Goal: Information Seeking & Learning: Learn about a topic

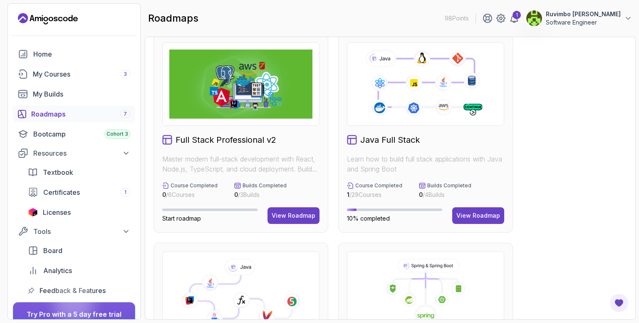
scroll to position [12, 0]
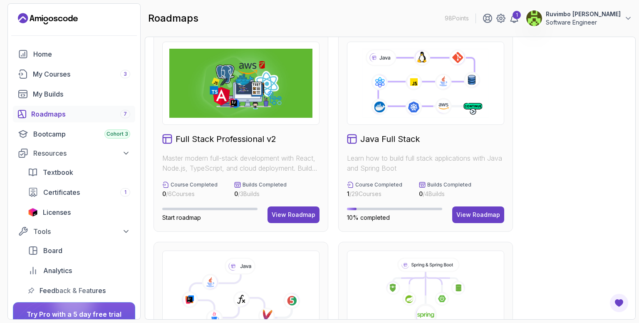
click at [387, 170] on p "Learn how to build full stack applications with Java and Spring Boot" at bounding box center [425, 163] width 157 height 20
click at [39, 79] on link "My Courses 3" at bounding box center [74, 74] width 122 height 17
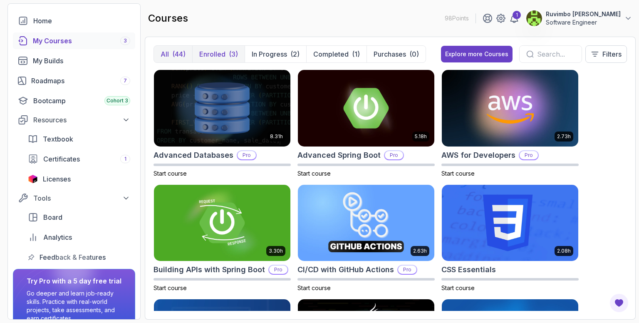
click at [212, 54] on p "Enrolled" at bounding box center [212, 54] width 26 height 10
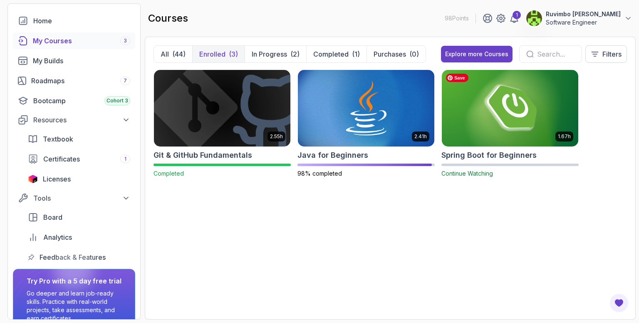
click at [496, 132] on img at bounding box center [509, 108] width 143 height 80
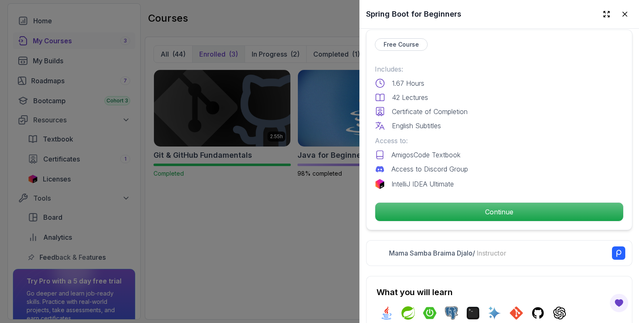
scroll to position [196, 0]
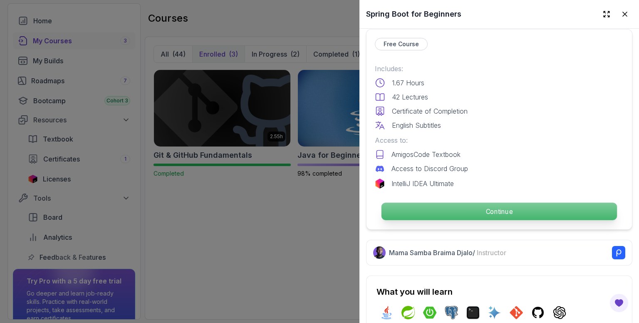
click at [469, 207] on p "Continue" at bounding box center [498, 211] width 235 height 17
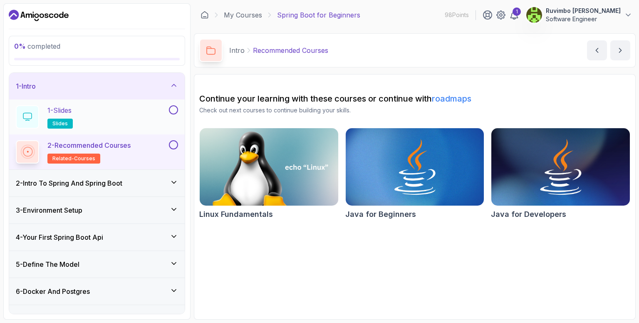
click at [109, 105] on div "1 - Slides slides" at bounding box center [91, 116] width 151 height 23
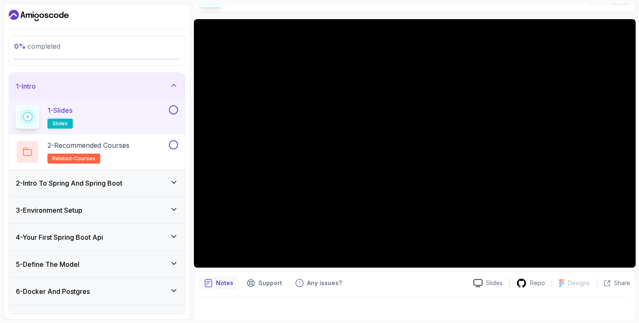
scroll to position [60, 0]
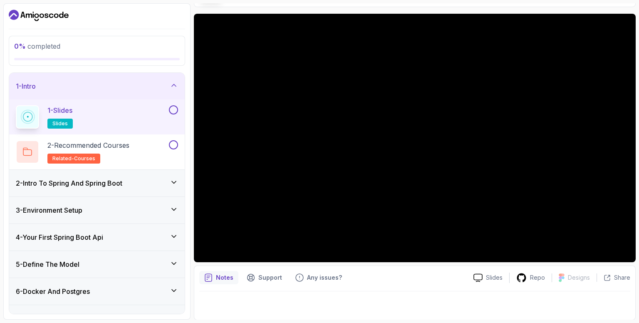
click at [223, 277] on p "Notes" at bounding box center [224, 277] width 17 height 8
click at [205, 277] on icon "notes button" at bounding box center [208, 277] width 7 height 7
drag, startPoint x: 210, startPoint y: 281, endPoint x: 206, endPoint y: 277, distance: 5.9
click at [206, 277] on div "Notes" at bounding box center [218, 277] width 39 height 13
click at [206, 277] on icon "notes button" at bounding box center [208, 277] width 7 height 7
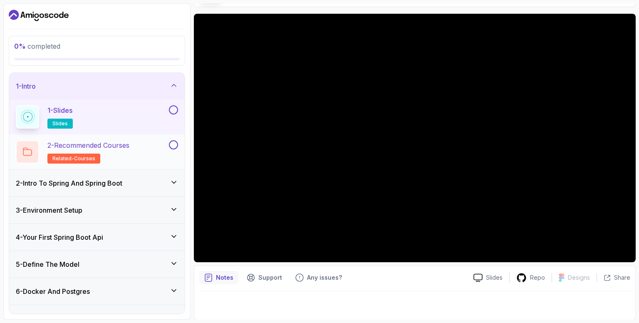
click at [173, 144] on button at bounding box center [173, 144] width 9 height 9
click at [128, 145] on p "2 - Recommended Courses" at bounding box center [88, 145] width 82 height 10
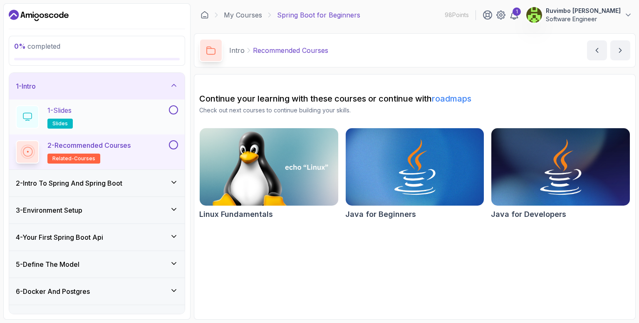
click at [171, 111] on button at bounding box center [173, 109] width 9 height 9
click at [168, 147] on div at bounding box center [172, 144] width 11 height 9
click at [172, 146] on button at bounding box center [173, 144] width 9 height 9
click at [156, 183] on div "2 - Intro To Spring And Spring Boot" at bounding box center [97, 183] width 162 height 10
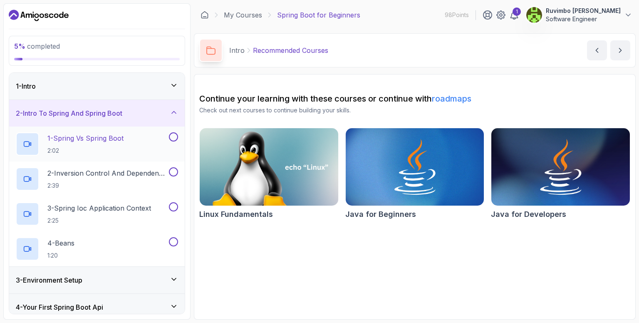
click at [175, 142] on button "1 - Spring Vs Spring Boot 2:02" at bounding box center [97, 143] width 162 height 23
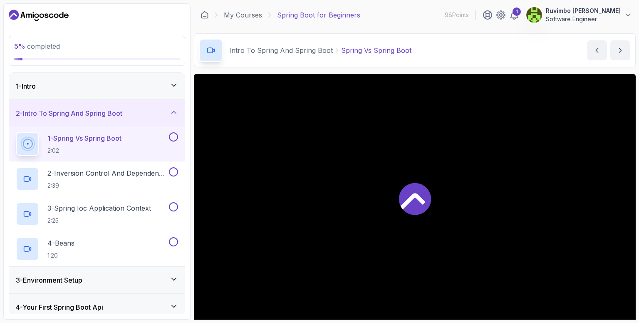
scroll to position [60, 0]
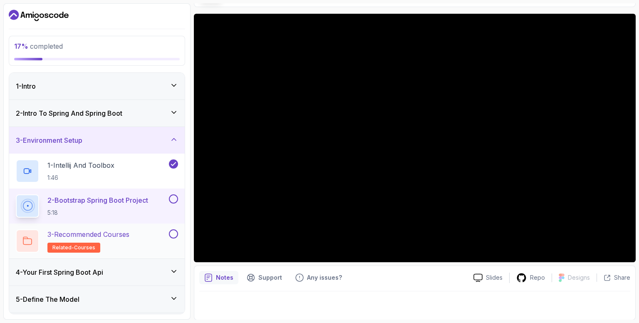
click at [125, 235] on p "3 - Recommended Courses" at bounding box center [88, 234] width 82 height 10
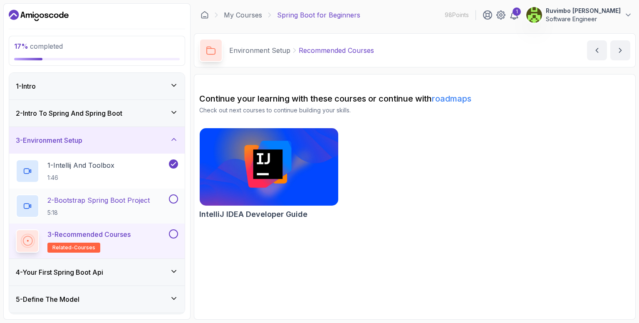
click at [125, 202] on p "2 - Bootstrap Spring Boot Project" at bounding box center [98, 200] width 102 height 10
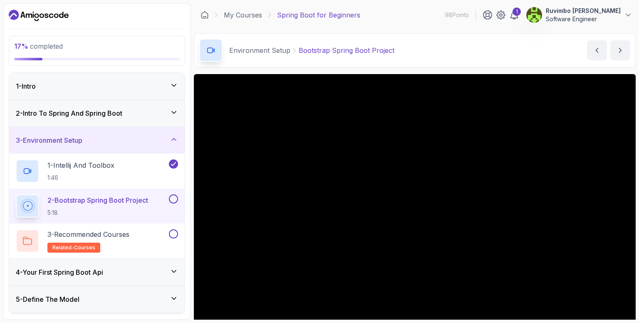
scroll to position [60, 0]
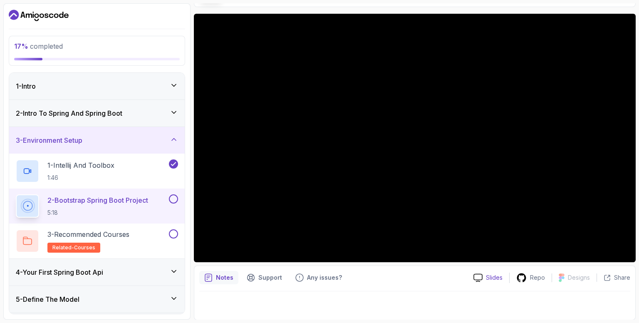
click at [487, 275] on div "Slides" at bounding box center [488, 277] width 42 height 9
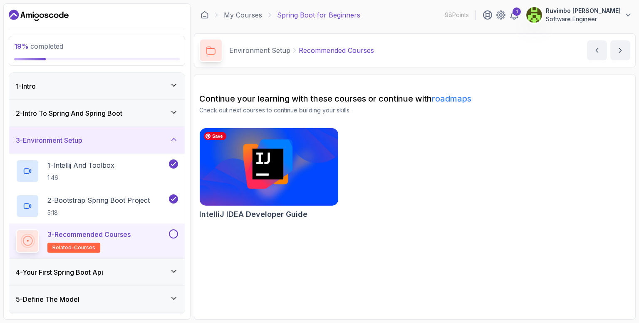
click at [308, 180] on img at bounding box center [268, 167] width 145 height 82
click at [173, 234] on button at bounding box center [173, 233] width 9 height 9
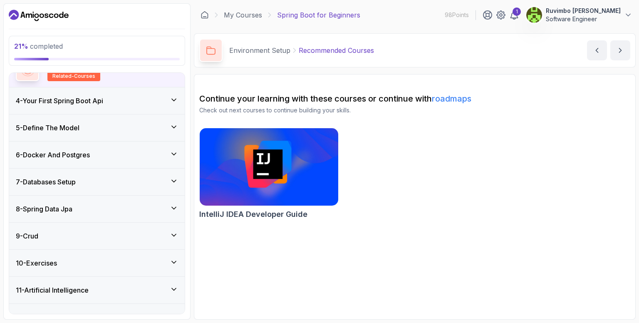
scroll to position [174, 0]
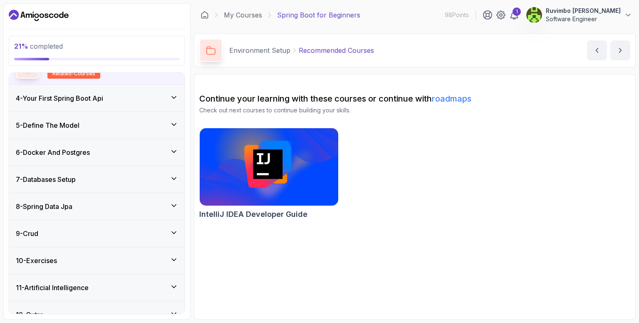
click at [170, 99] on icon at bounding box center [174, 97] width 8 height 8
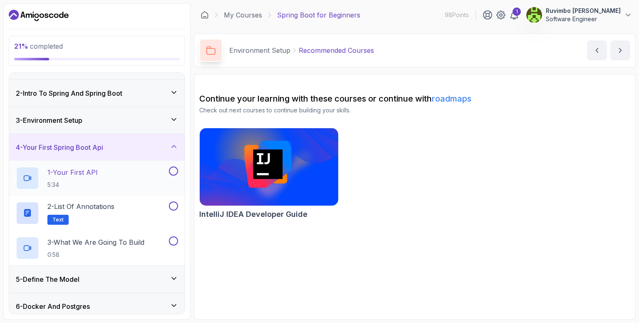
scroll to position [23, 0]
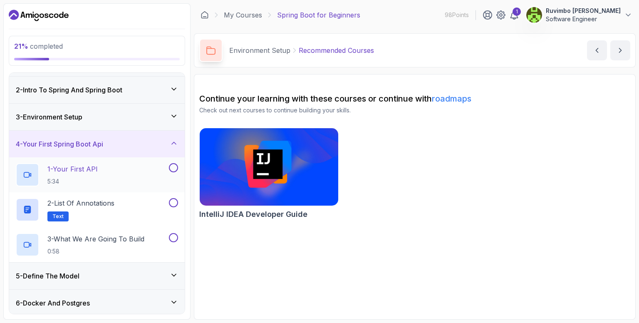
click at [123, 165] on div "1 - Your First API 5:34" at bounding box center [91, 174] width 151 height 23
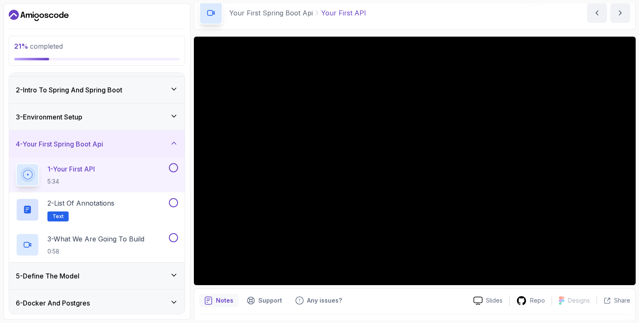
scroll to position [38, 0]
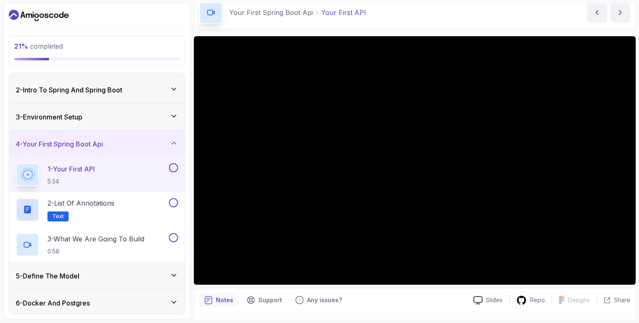
click at [500, 294] on div "Slides Repo Designs Design not available Share" at bounding box center [548, 299] width 163 height 13
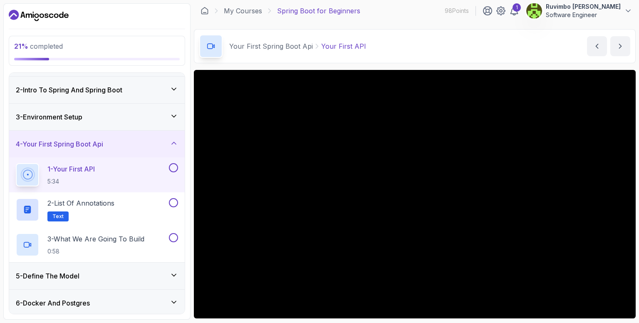
scroll to position [0, 0]
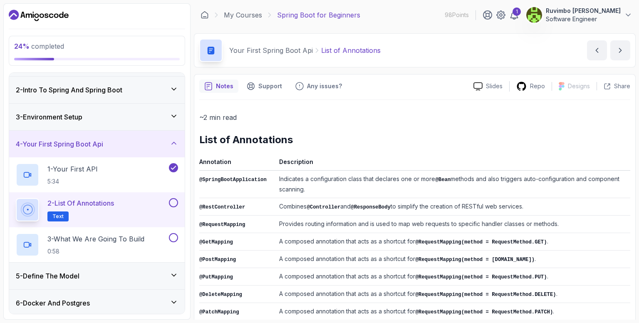
scroll to position [185, 0]
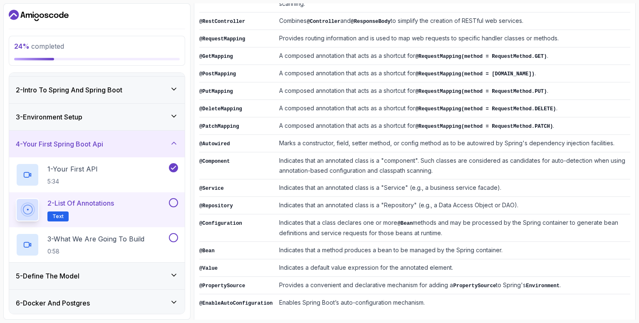
click at [173, 202] on button at bounding box center [173, 202] width 9 height 9
click at [121, 237] on p "3 - What We Are Going To Build" at bounding box center [95, 239] width 97 height 10
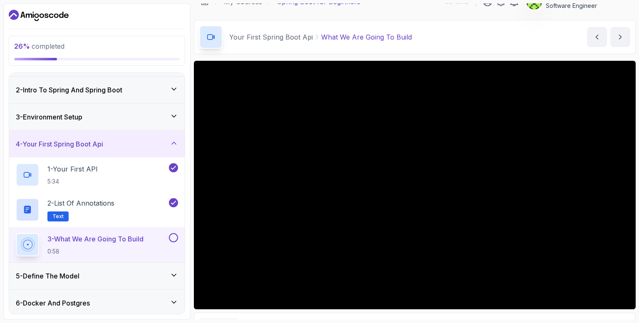
scroll to position [18, 0]
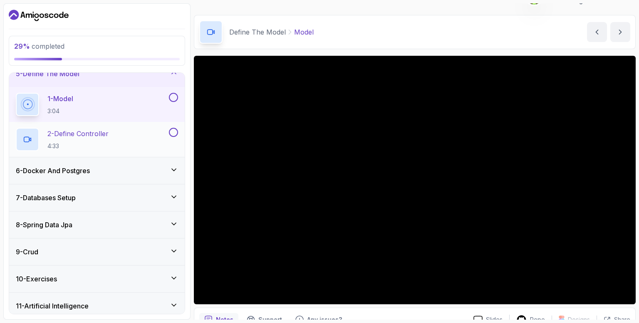
scroll to position [106, 0]
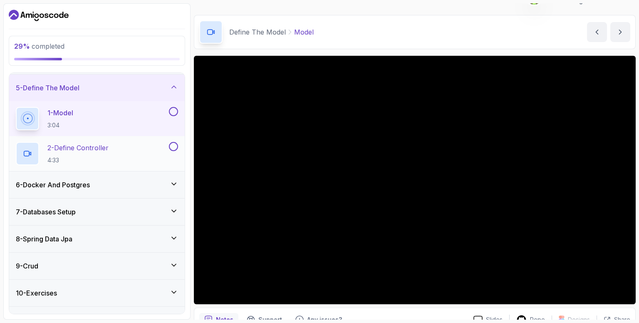
click at [109, 144] on p "2 - Define Controller" at bounding box center [77, 148] width 61 height 10
click at [139, 149] on div "2 - Define Controller 4:33" at bounding box center [91, 153] width 151 height 23
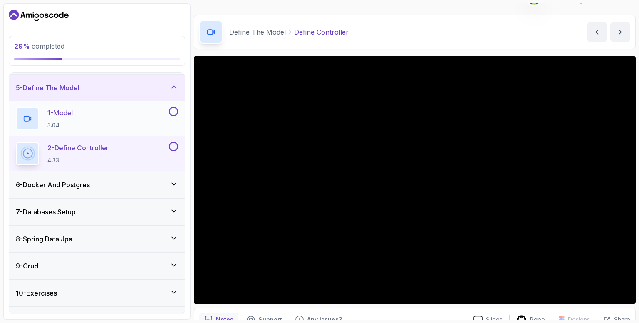
click at [88, 110] on div "1 - Model 3:04" at bounding box center [91, 118] width 151 height 23
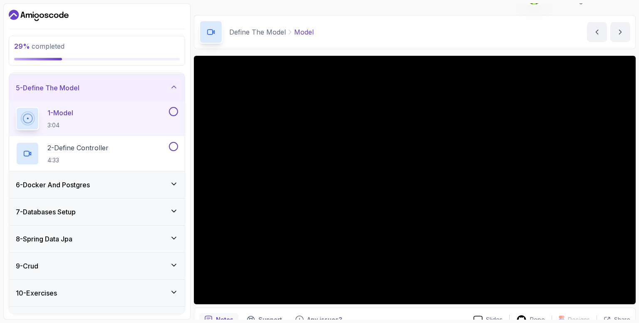
click at [315, 118] on div at bounding box center [415, 180] width 442 height 248
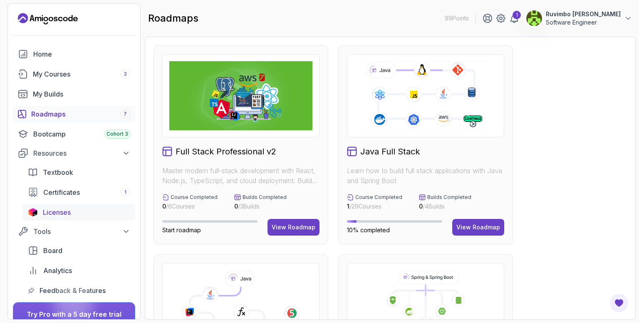
click at [65, 210] on span "Licenses" at bounding box center [57, 212] width 28 height 10
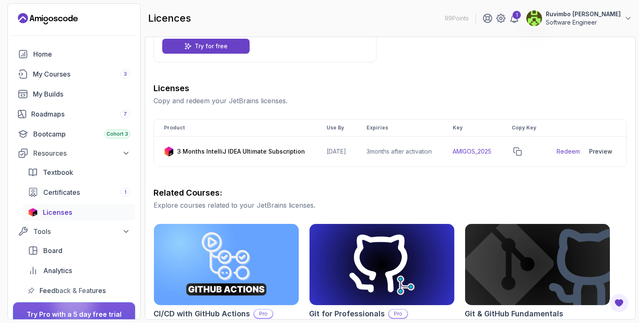
scroll to position [76, 0]
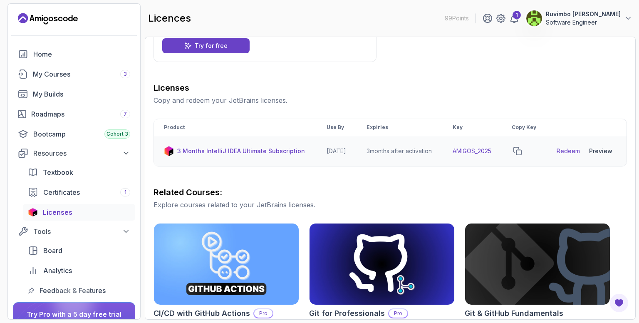
click at [532, 157] on div at bounding box center [523, 151] width 25 height 12
click at [521, 155] on icon "copy-button" at bounding box center [517, 151] width 8 height 8
click at [569, 155] on link "Redeem" at bounding box center [567, 151] width 23 height 8
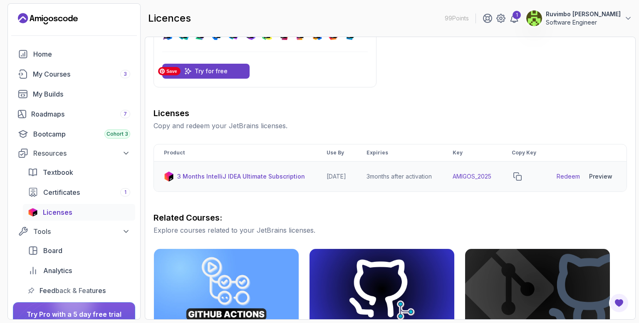
scroll to position [0, 0]
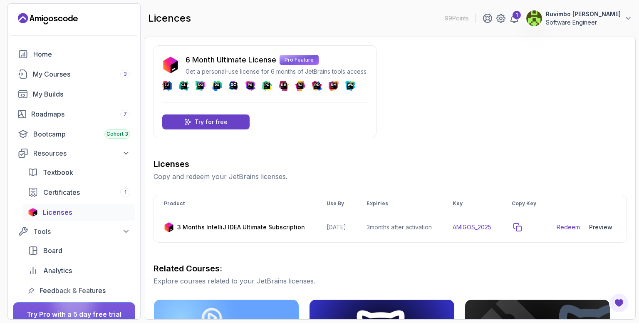
click at [521, 231] on icon "copy-button" at bounding box center [517, 226] width 7 height 7
click at [521, 231] on icon "copy-button" at bounding box center [517, 227] width 8 height 8
click at [567, 230] on link "Redeem" at bounding box center [567, 227] width 23 height 8
click at [626, 16] on icon at bounding box center [628, 18] width 8 height 8
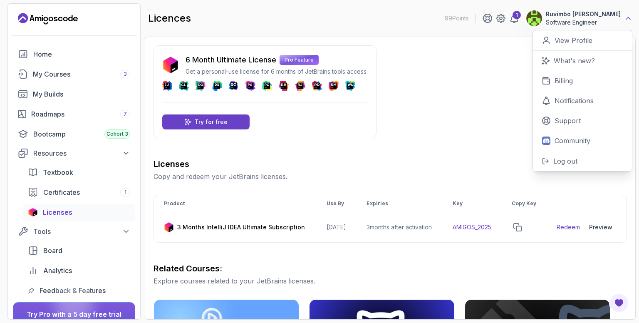
click at [626, 16] on icon at bounding box center [628, 18] width 8 height 8
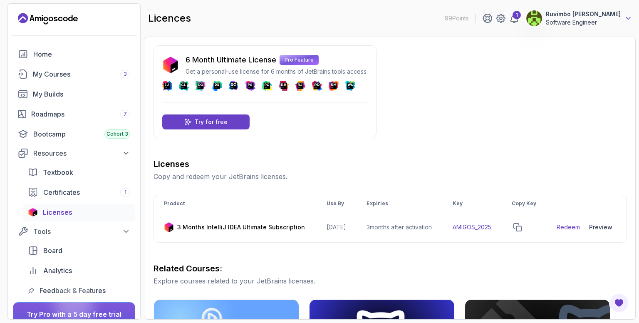
click at [626, 16] on icon at bounding box center [628, 18] width 8 height 8
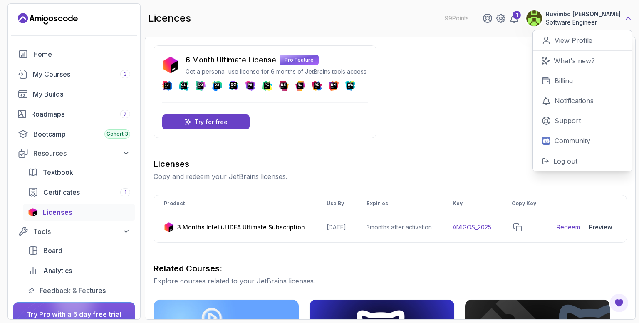
click at [626, 16] on icon at bounding box center [628, 18] width 8 height 8
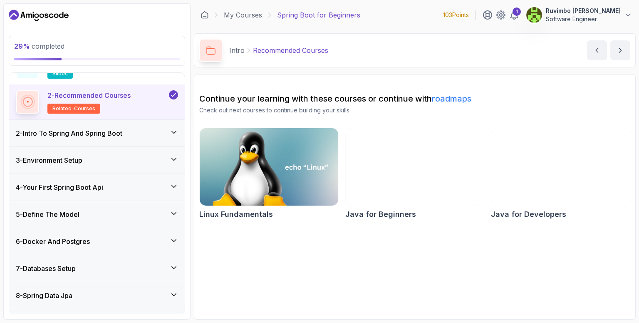
scroll to position [50, 0]
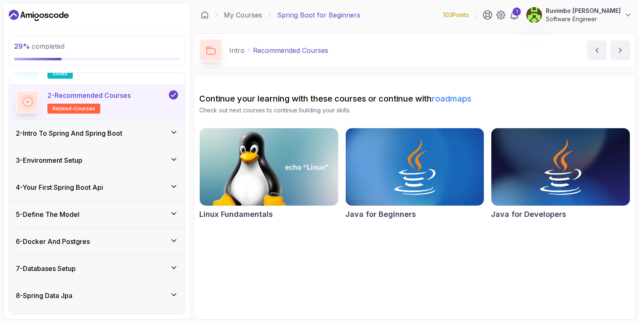
click at [94, 162] on div "3 - Environment Setup" at bounding box center [97, 160] width 162 height 10
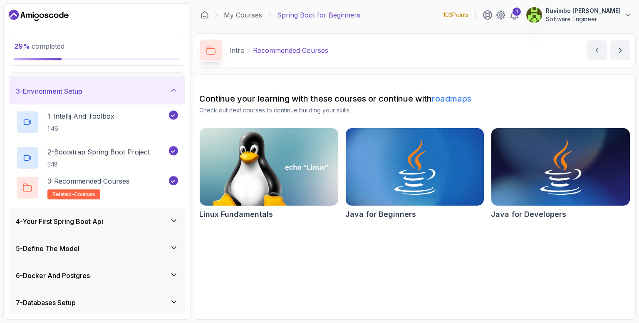
scroll to position [35, 0]
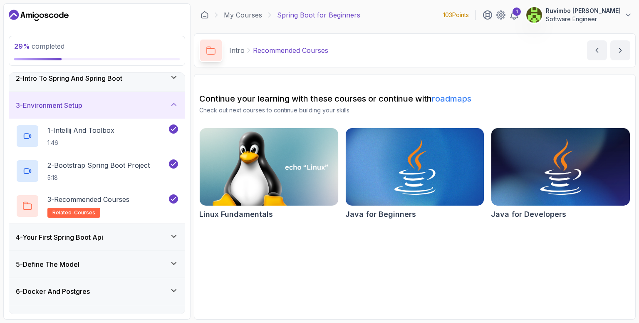
click at [103, 233] on h3 "4 - Your First Spring Boot Api" at bounding box center [59, 237] width 87 height 10
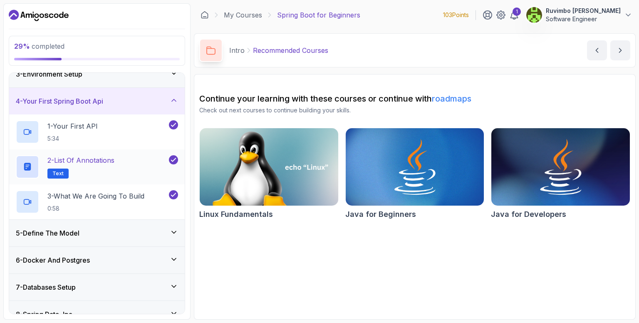
scroll to position [83, 0]
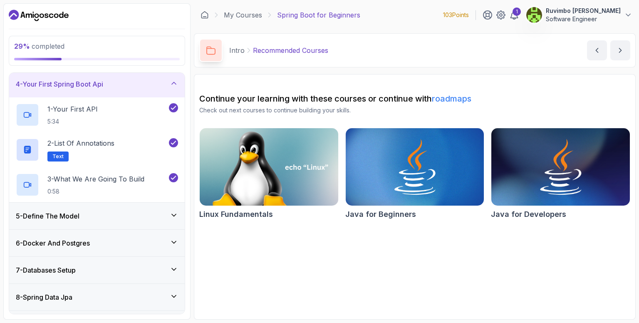
click at [97, 215] on div "5 - Define The Model" at bounding box center [97, 216] width 162 height 10
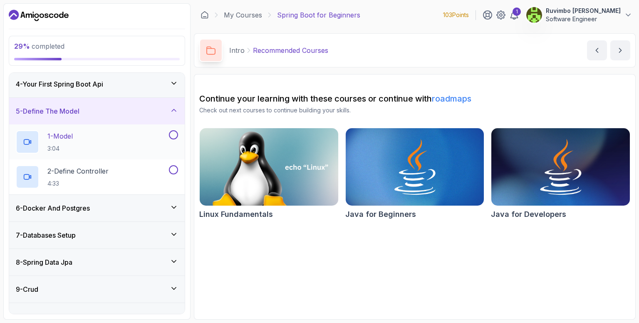
click at [132, 138] on div "1 - Model 3:04" at bounding box center [91, 141] width 151 height 23
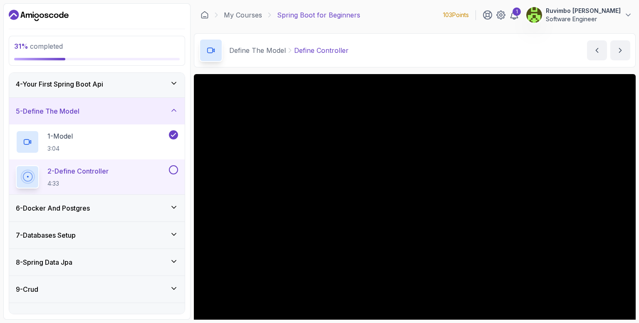
click at [431, 49] on div "Define The Model Define Controller Define Controller by nelson" at bounding box center [415, 50] width 442 height 34
click at [408, 31] on main "My Courses Spring Boot for Beginners 103 Points 1 Ruvimbo Maud Munetsi Software…" at bounding box center [415, 161] width 442 height 316
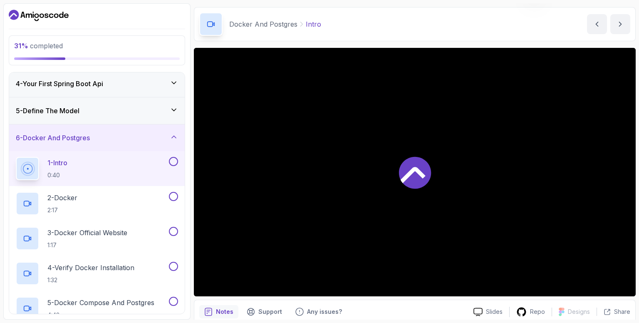
scroll to position [60, 0]
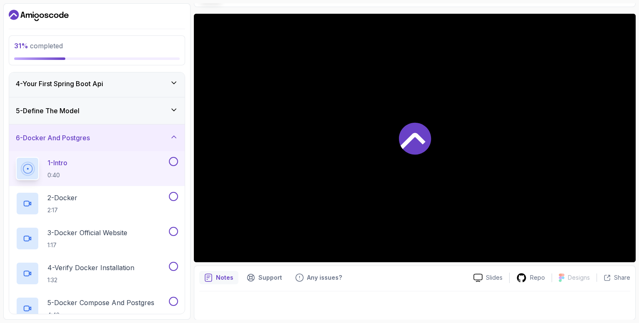
click at [508, 143] on div at bounding box center [415, 138] width 442 height 248
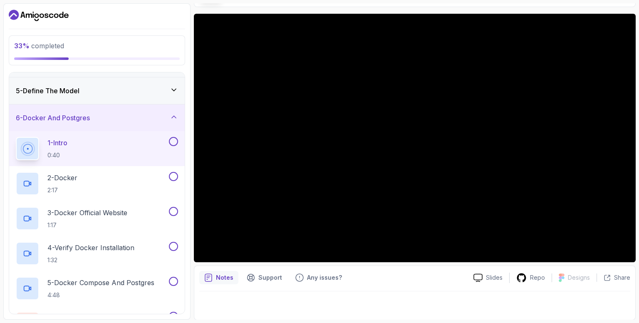
scroll to position [103, 0]
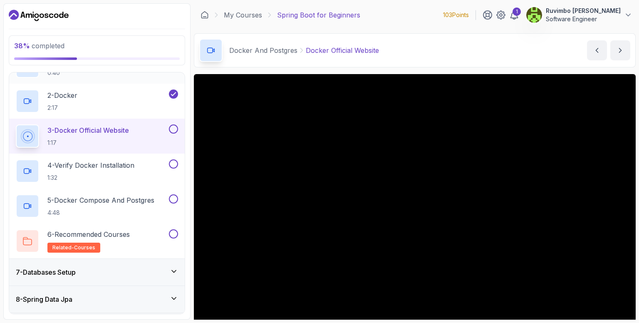
scroll to position [186, 0]
click at [60, 101] on h2 "2 - Docker 2:17" at bounding box center [62, 101] width 30 height 22
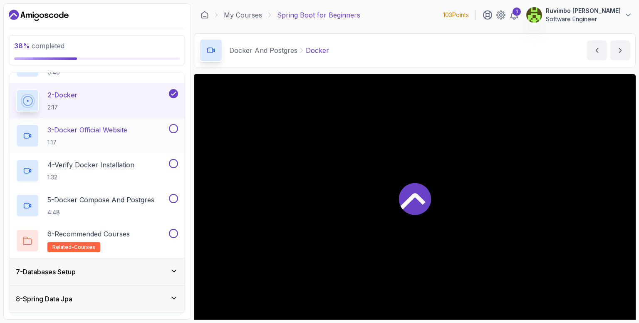
click at [69, 135] on h2 "3 - Docker Official Website 1:17" at bounding box center [87, 136] width 80 height 22
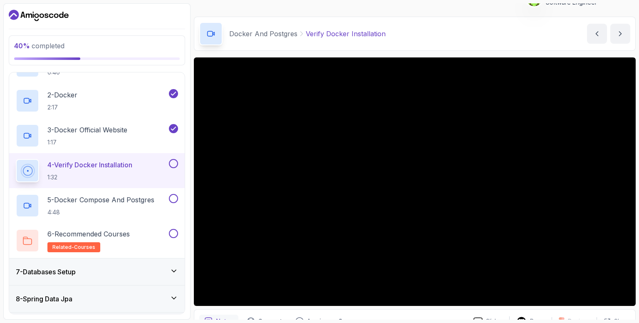
scroll to position [17, 0]
